Goal: Navigation & Orientation: Find specific page/section

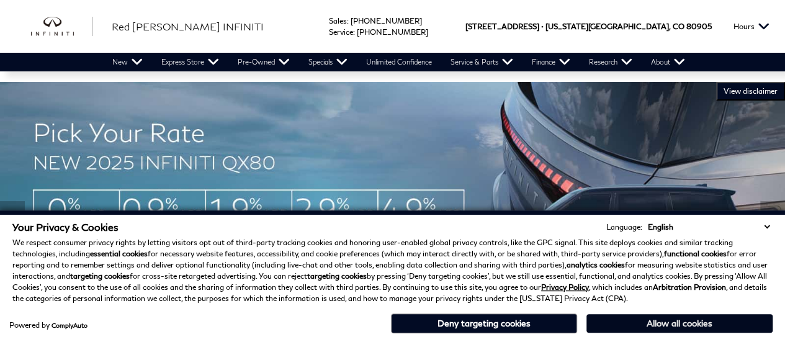
click at [665, 306] on button "Allow all cookies" at bounding box center [680, 323] width 186 height 19
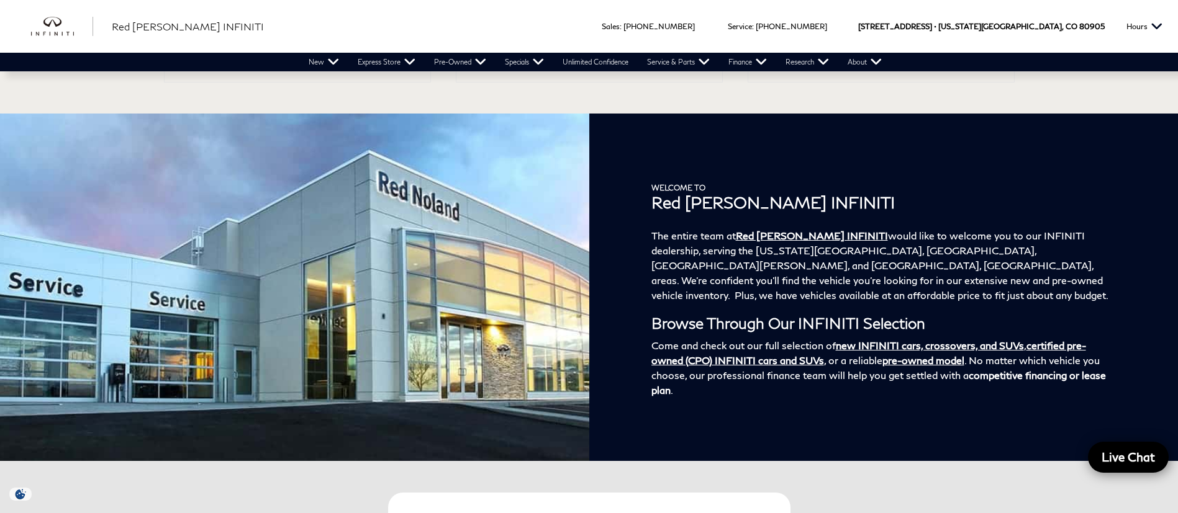
scroll to position [1852, 0]
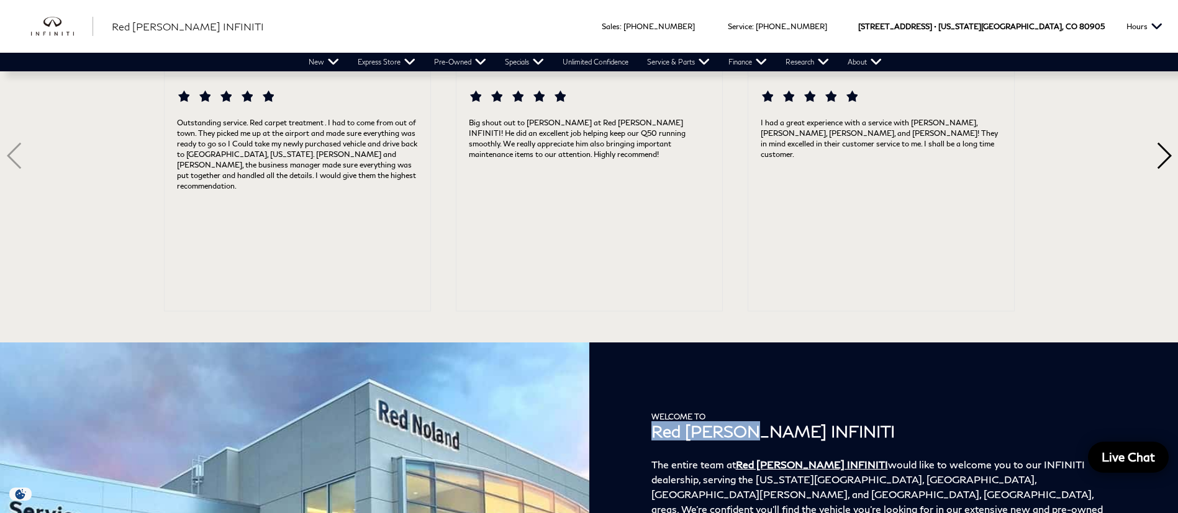
drag, startPoint x: 690, startPoint y: 421, endPoint x: 743, endPoint y: 425, distance: 53.5
click at [743, 306] on div "Welcome to Red [PERSON_NAME] INFINITI The entire team at Red [PERSON_NAME] INFI…" at bounding box center [883, 517] width 589 height 348
copy h1 "Red [PERSON_NAME]"
click at [600, 267] on div "Big shout out to [PERSON_NAME] at Red [PERSON_NAME] INFINITI! He did an excelle…" at bounding box center [589, 207] width 266 height 207
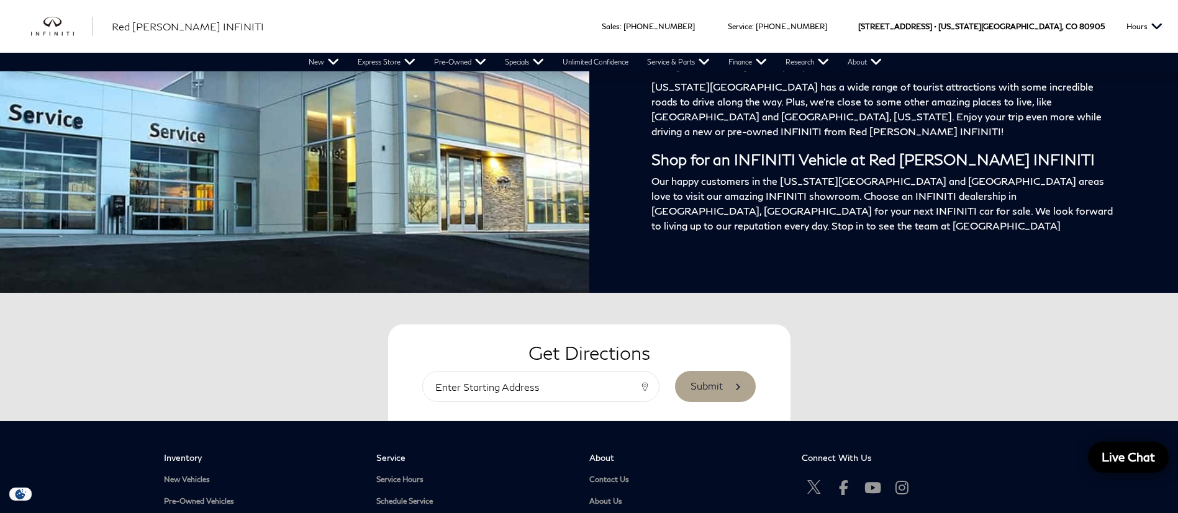
scroll to position [2131, 0]
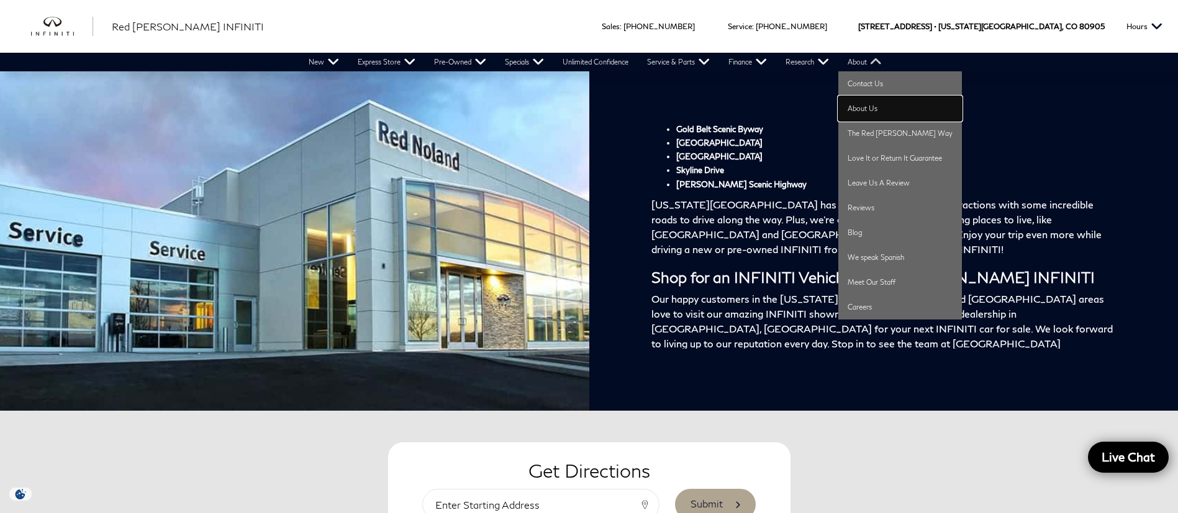
click at [785, 107] on link "About Us" at bounding box center [900, 108] width 124 height 25
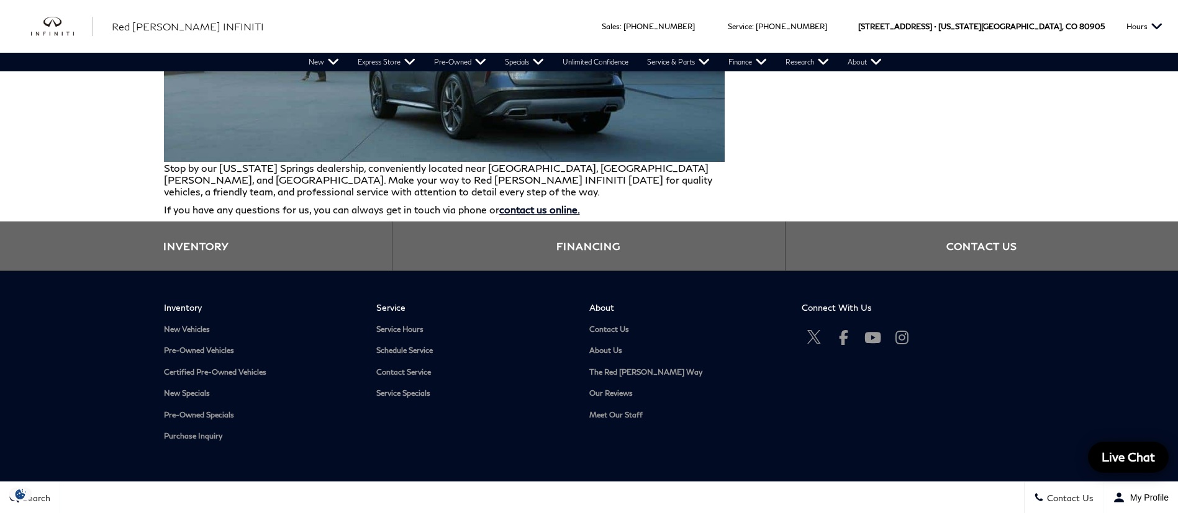
scroll to position [1579, 0]
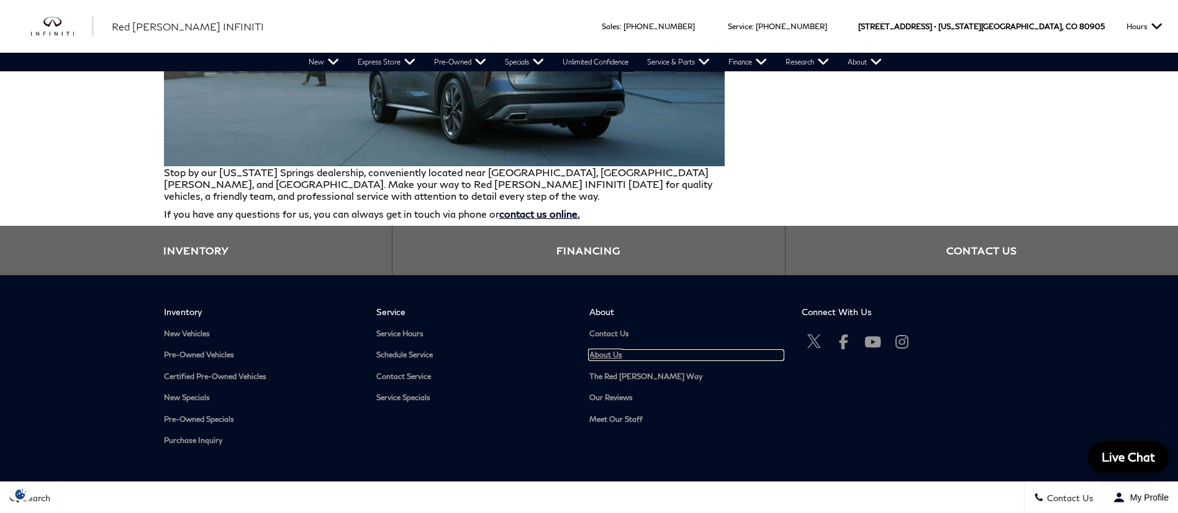
click at [615, 351] on link "About Us" at bounding box center [686, 355] width 194 height 9
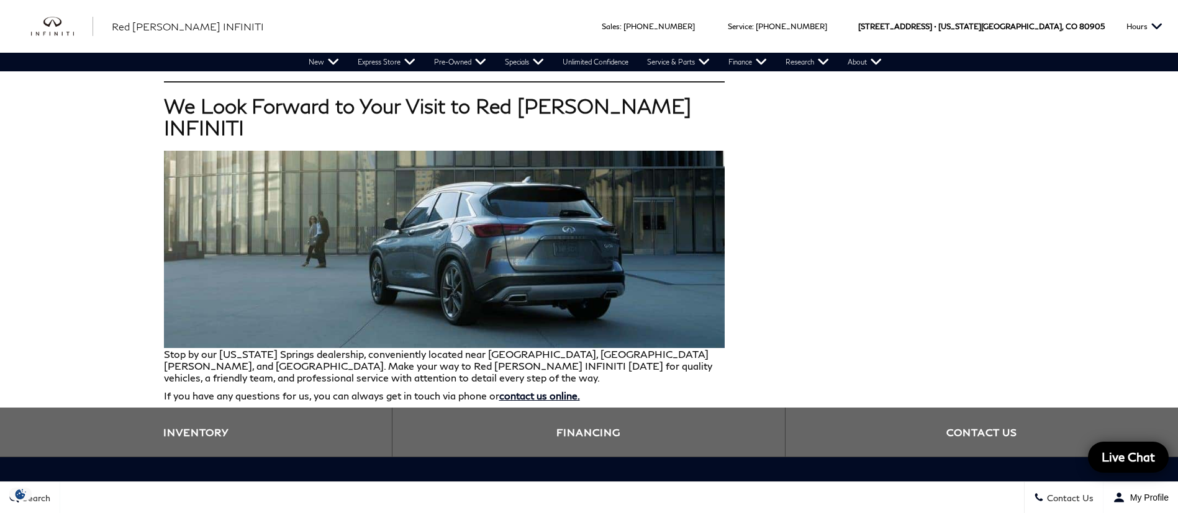
scroll to position [1653, 0]
